Goal: Transaction & Acquisition: Download file/media

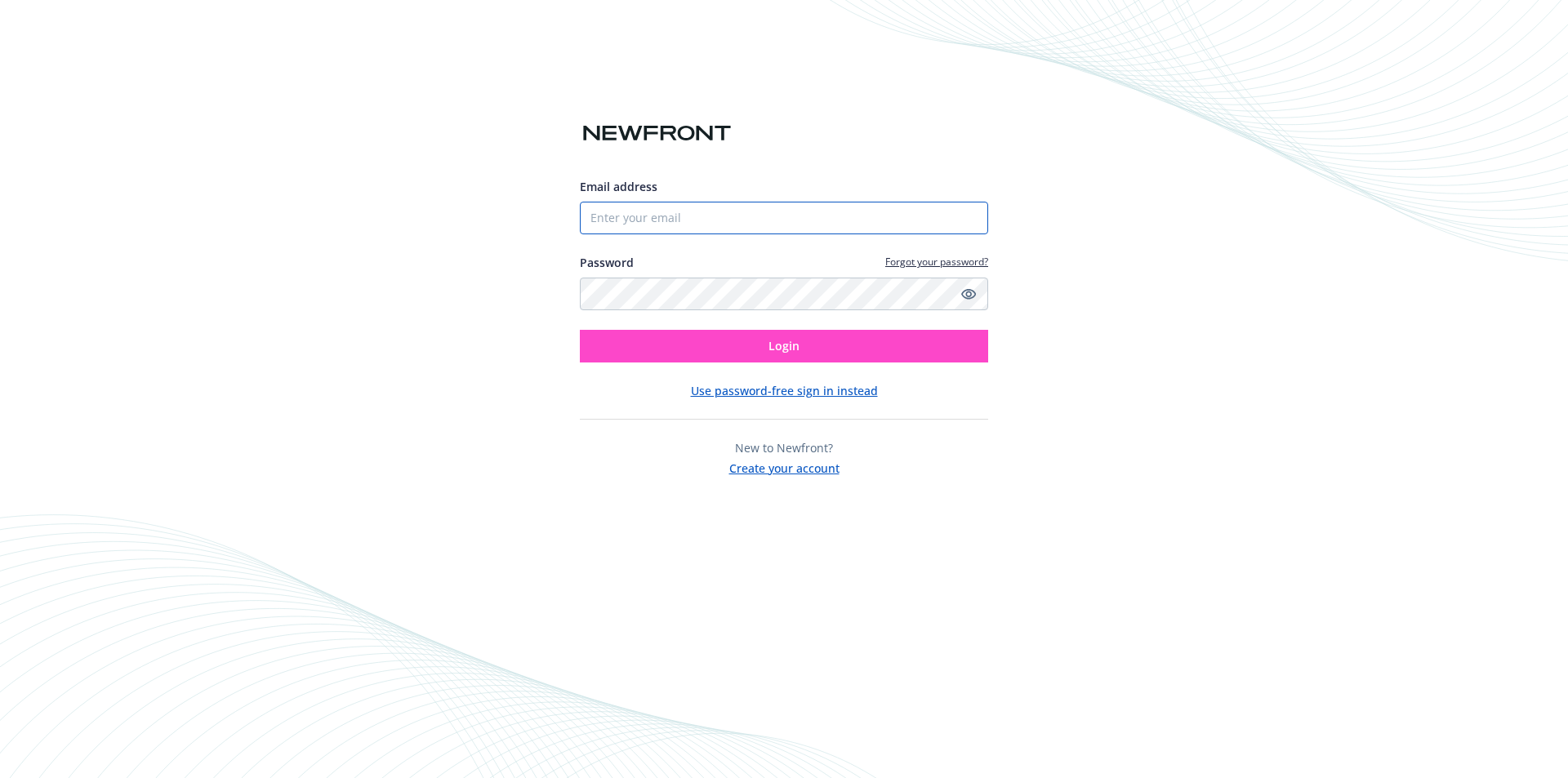
type input "[EMAIL_ADDRESS][DOMAIN_NAME]"
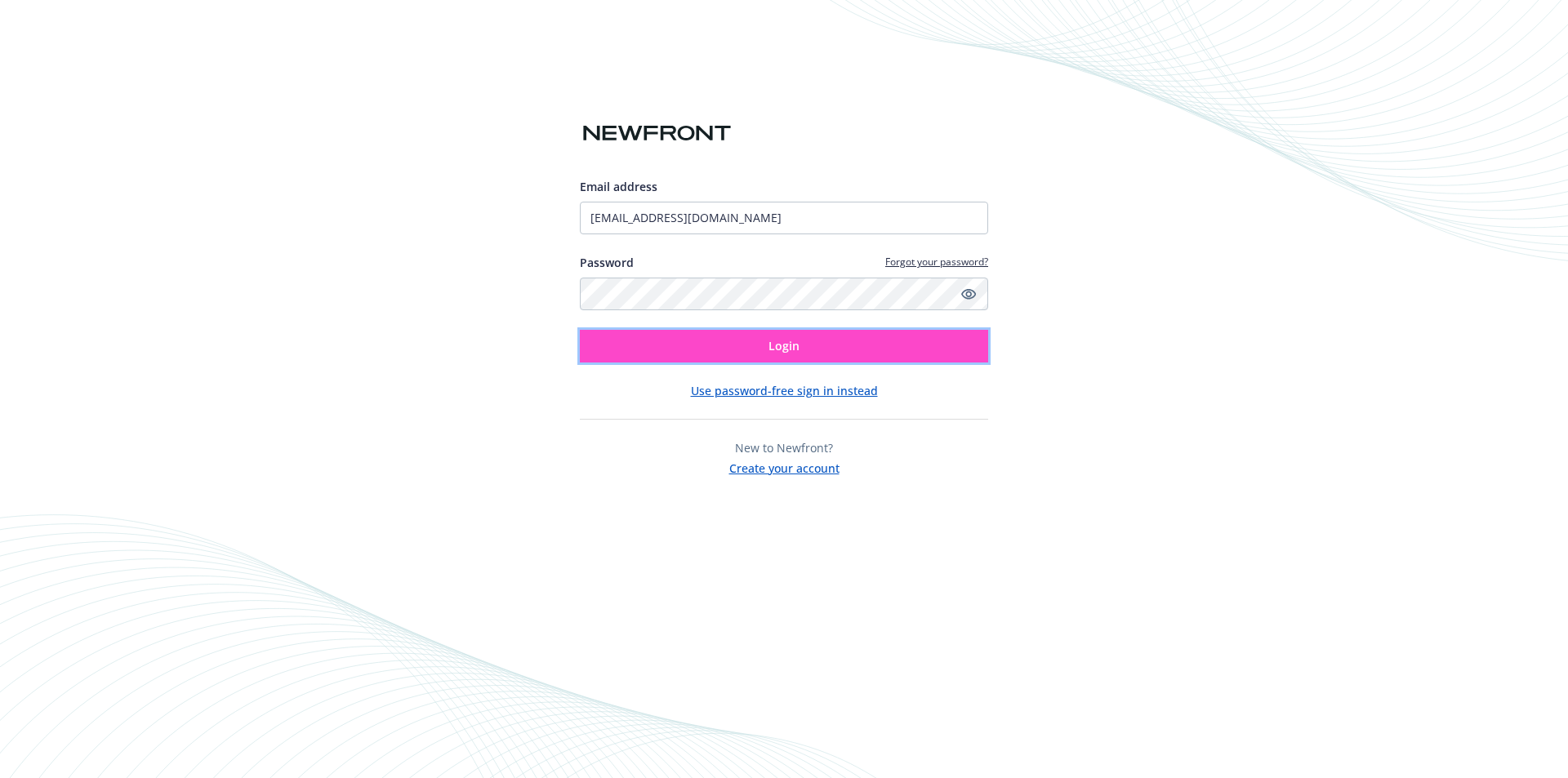
click at [736, 348] on button "Login" at bounding box center [784, 346] width 409 height 32
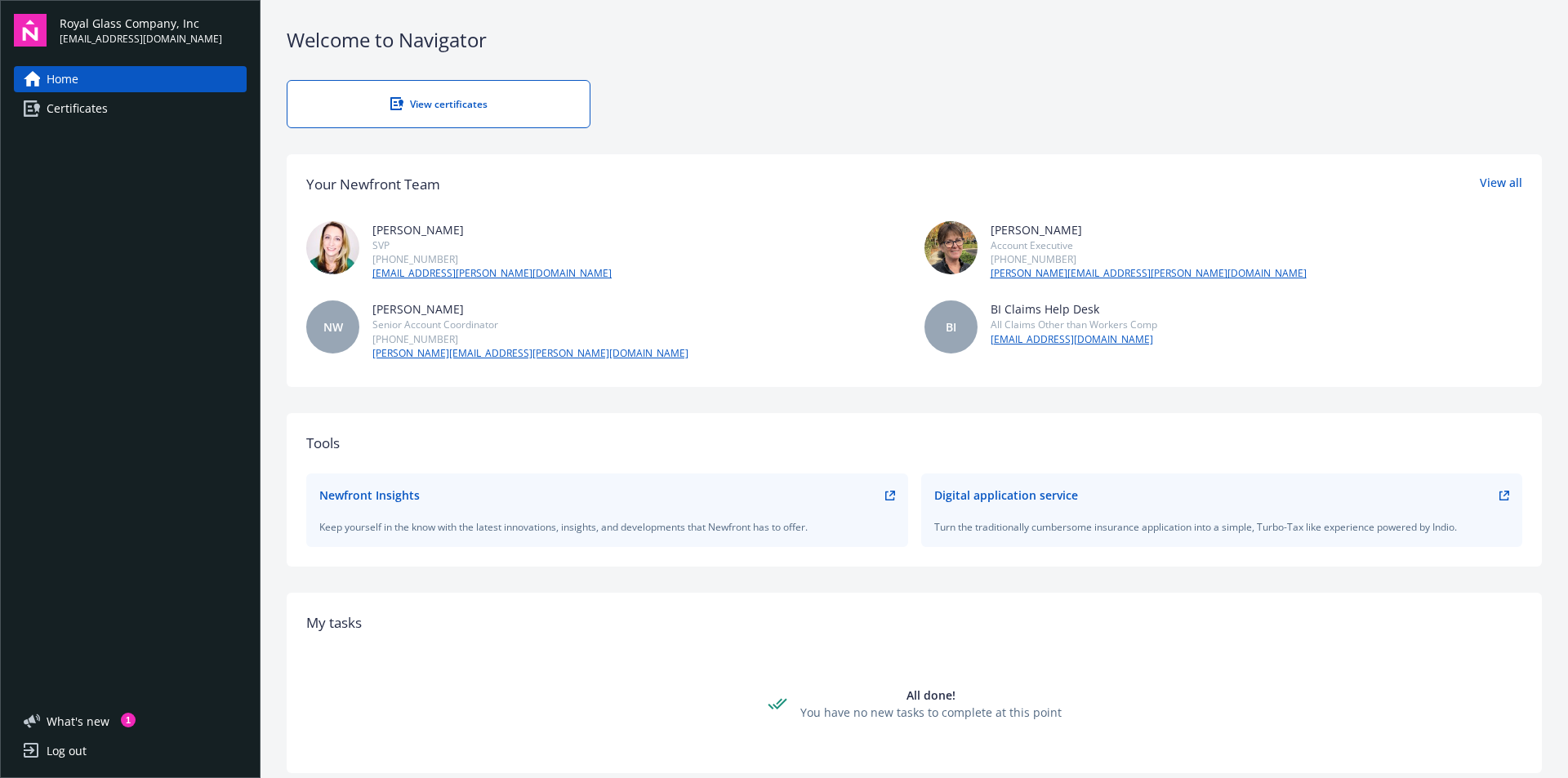
click at [453, 110] on div "View certificates" at bounding box center [438, 104] width 237 height 14
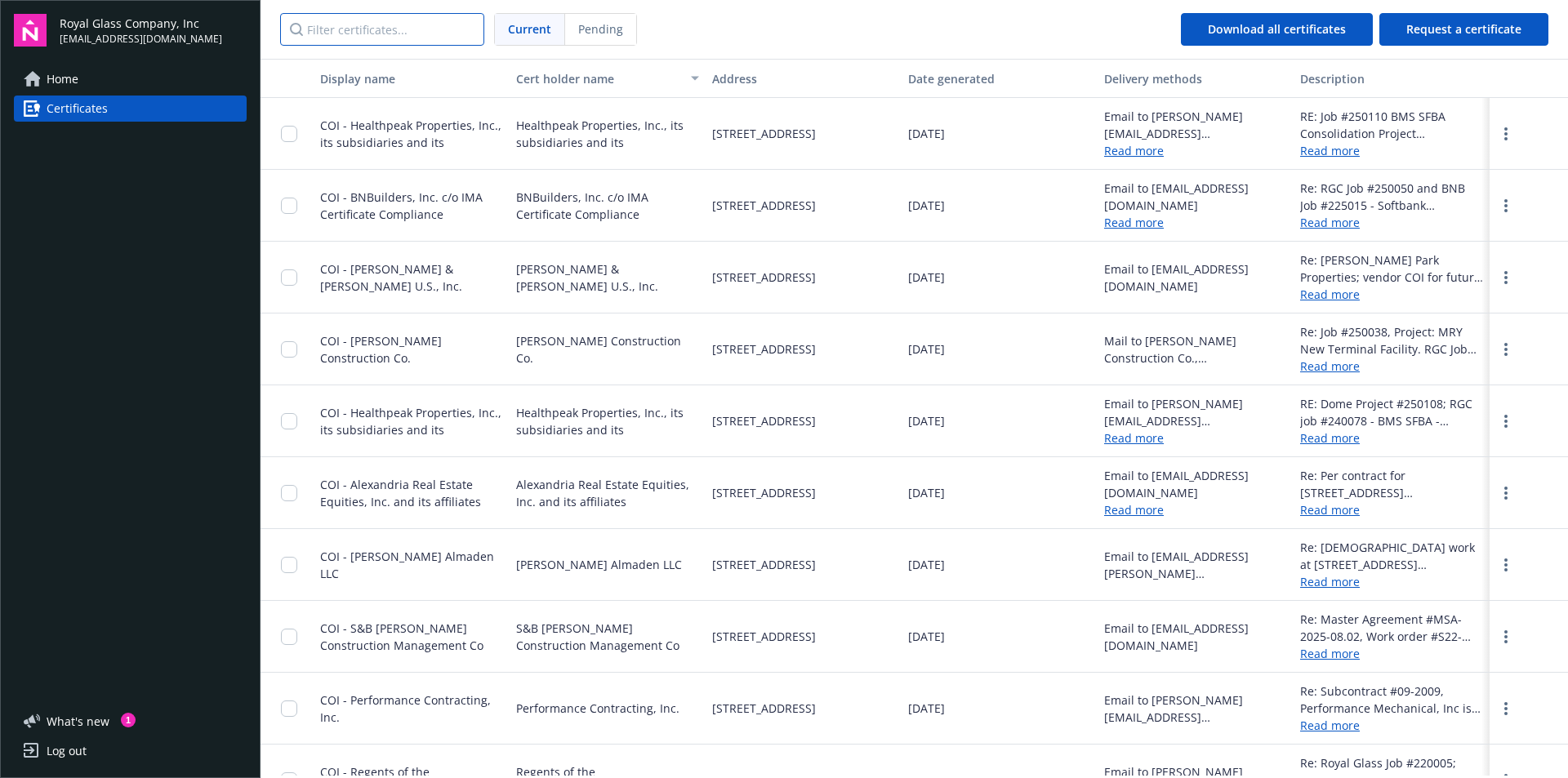
click at [376, 31] on input "Filter certificates..." at bounding box center [382, 29] width 204 height 32
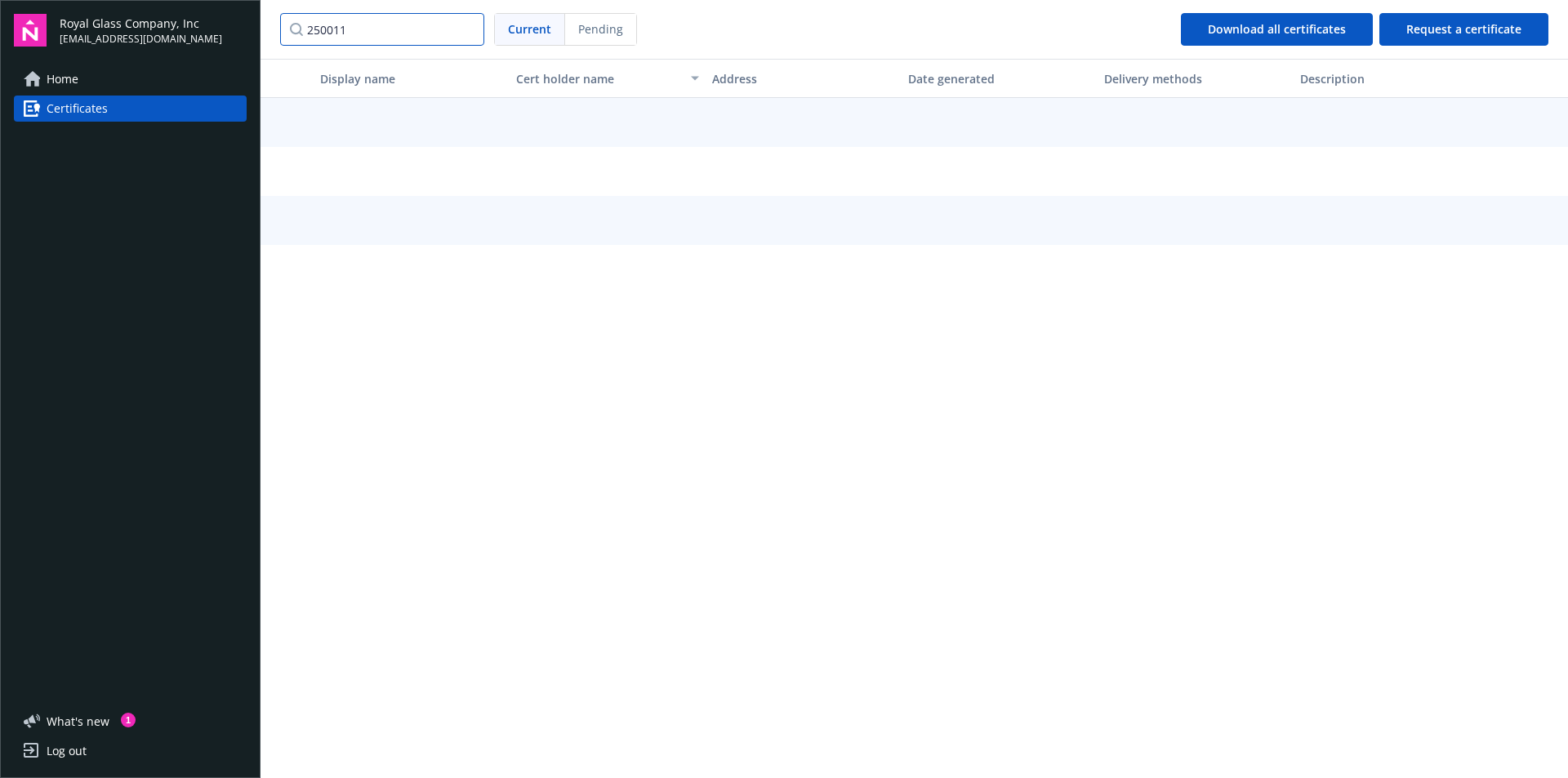
type input "250011"
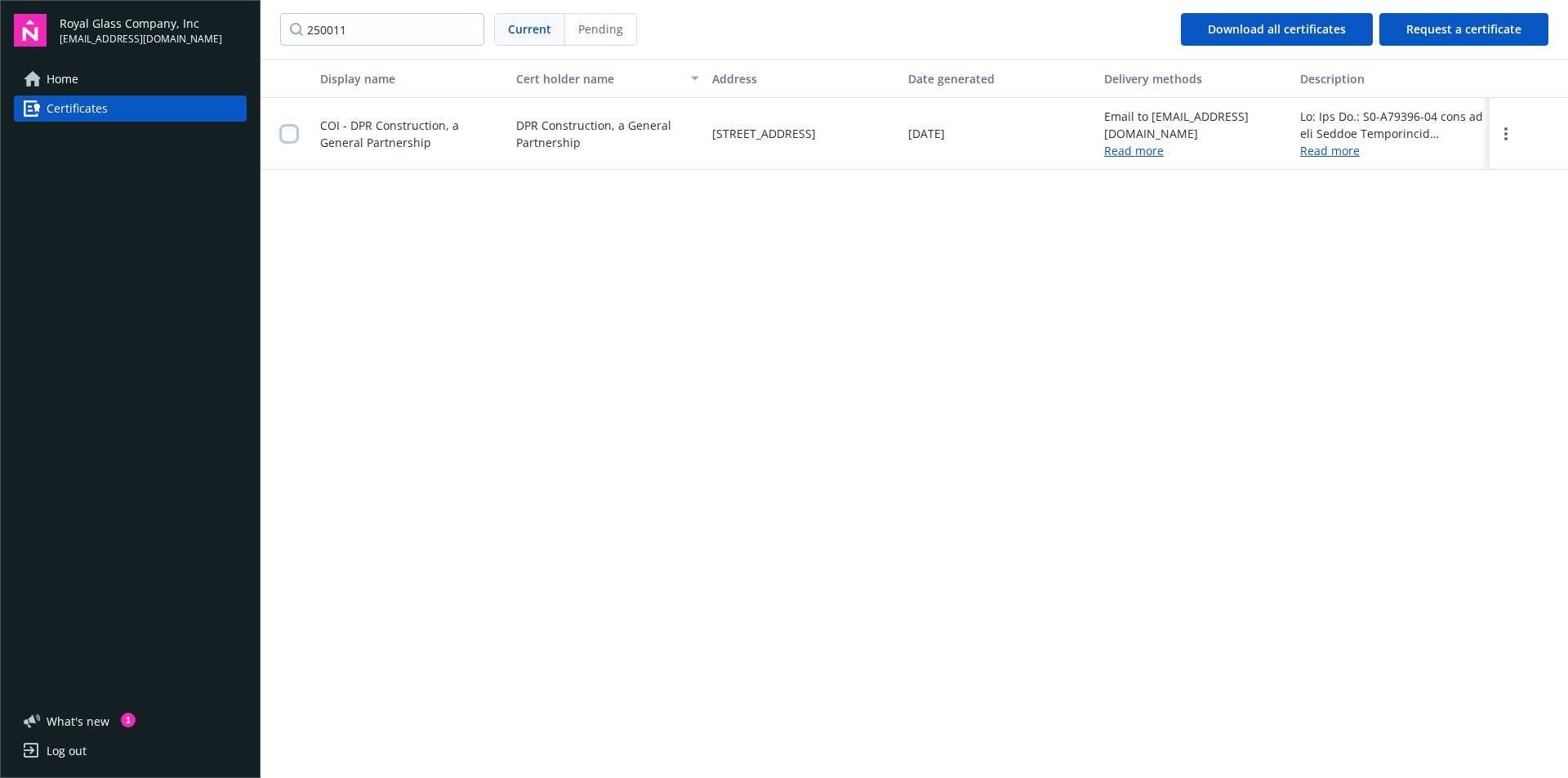
click at [294, 134] on input "checkbox" at bounding box center [289, 134] width 17 height 17
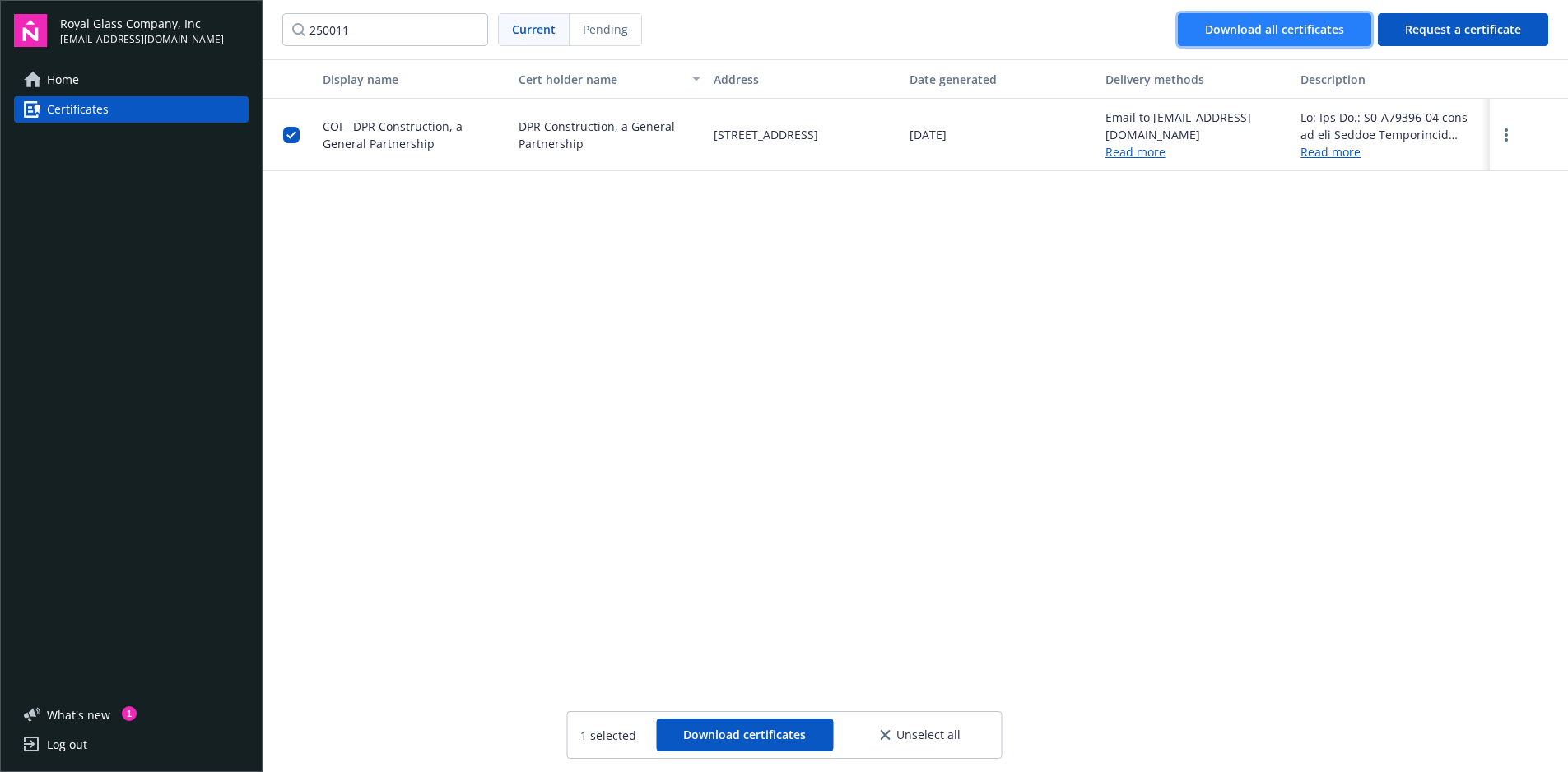
click at [1263, 33] on div "Download all certificates" at bounding box center [1275, 30] width 139 height 32
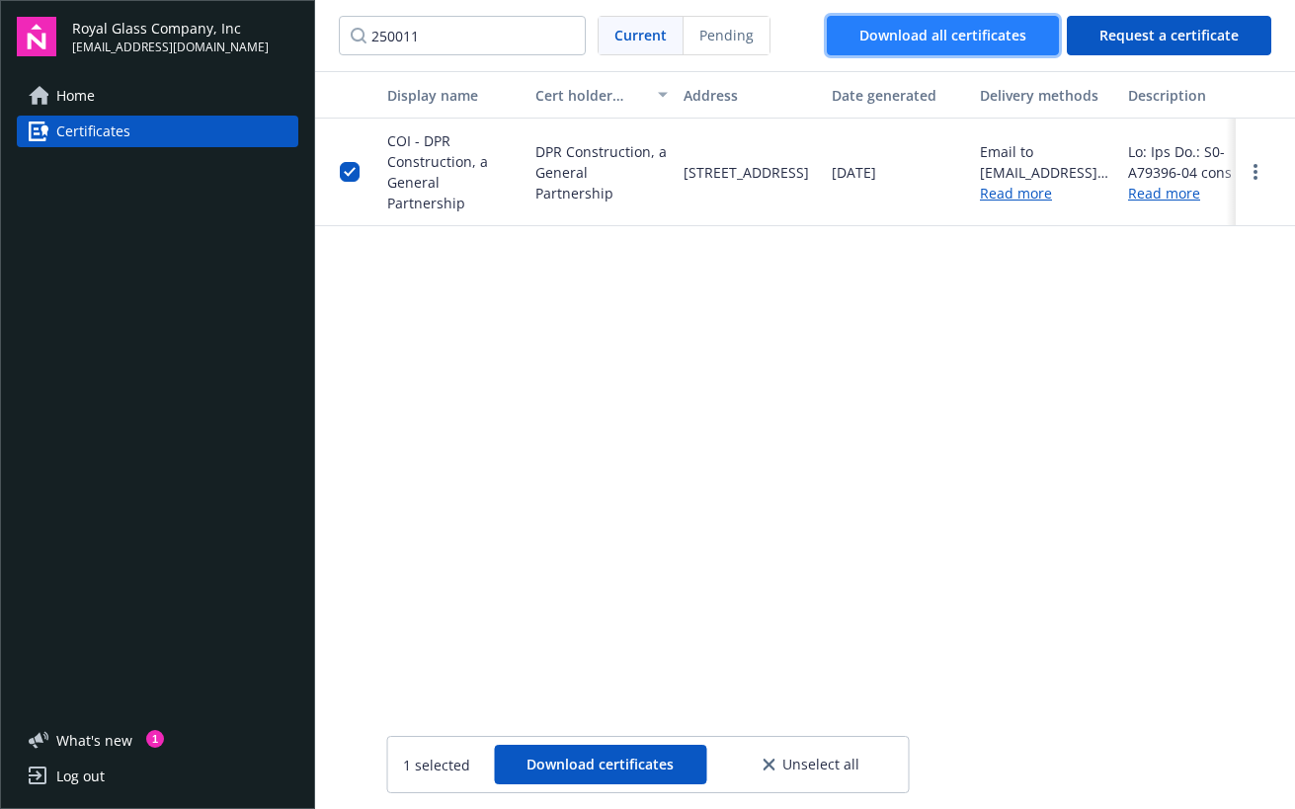
click at [1024, 28] on div "Download all certificates" at bounding box center [942, 36] width 167 height 38
click at [923, 27] on div "Download all certificates" at bounding box center [942, 36] width 167 height 38
